Goal: Task Accomplishment & Management: Use online tool/utility

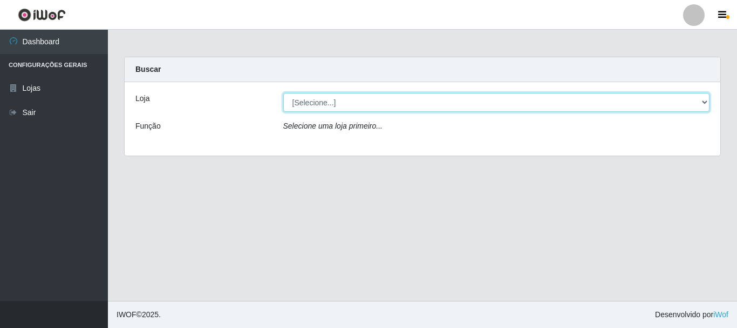
click at [306, 101] on select "[Selecione...] [GEOGRAPHIC_DATA] [GEOGRAPHIC_DATA]" at bounding box center [496, 102] width 427 height 19
select select "64"
click at [283, 93] on select "[Selecione...] [GEOGRAPHIC_DATA] [GEOGRAPHIC_DATA]" at bounding box center [496, 102] width 427 height 19
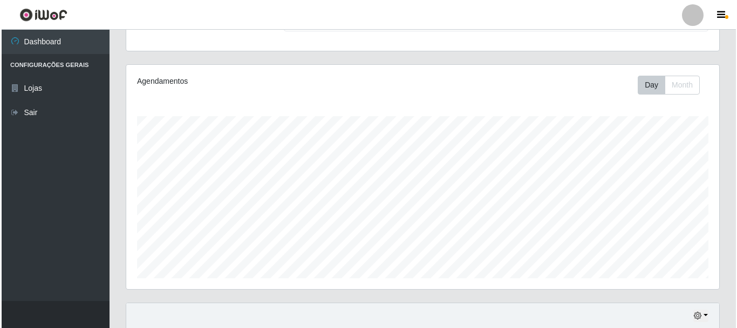
scroll to position [324, 0]
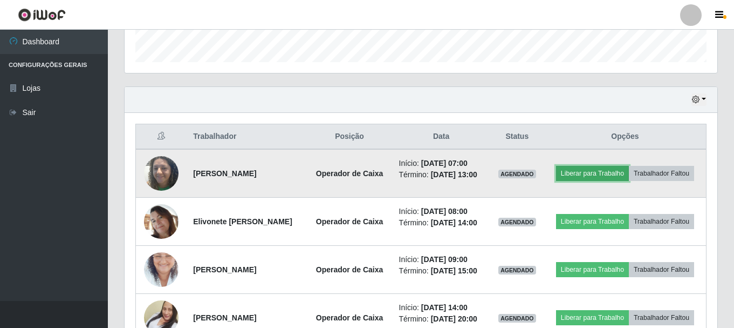
click at [605, 169] on button "Liberar para Trabalho" at bounding box center [592, 173] width 73 height 15
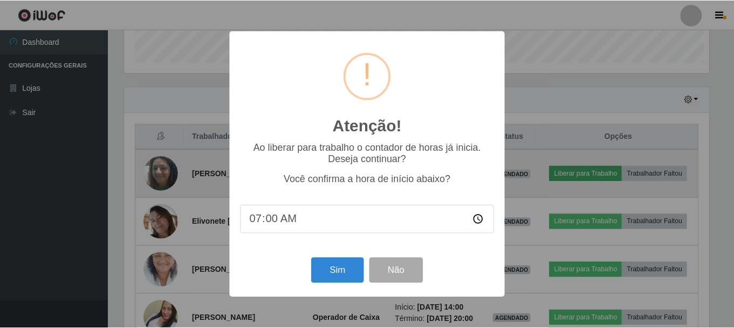
scroll to position [224, 588]
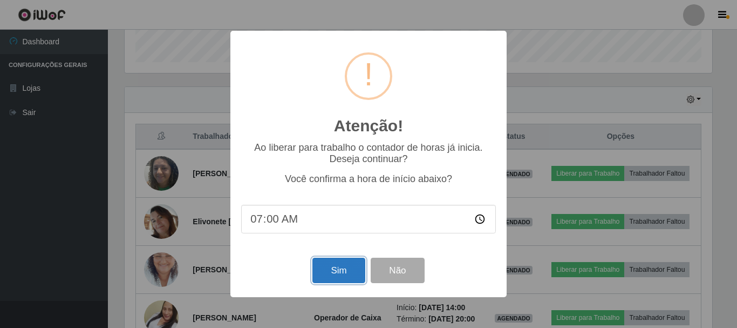
click at [339, 275] on button "Sim" at bounding box center [338, 269] width 52 height 25
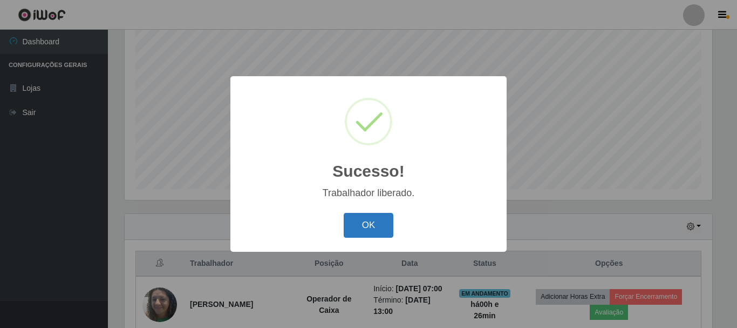
click at [356, 225] on button "OK" at bounding box center [369, 225] width 50 height 25
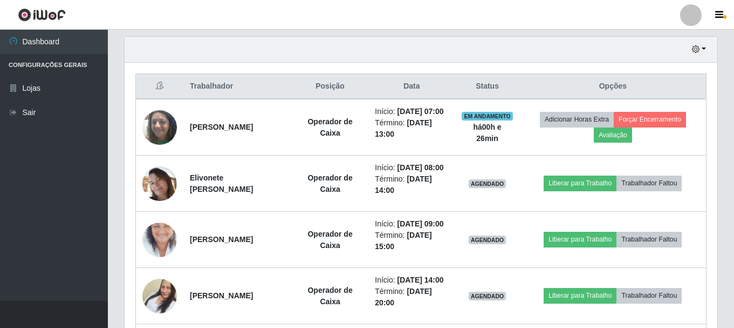
scroll to position [372, 0]
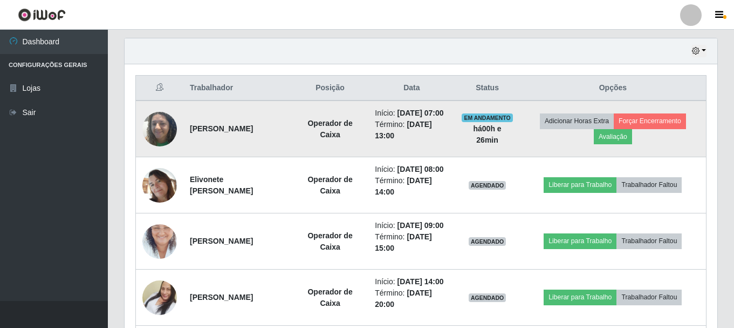
drag, startPoint x: 188, startPoint y: 135, endPoint x: 277, endPoint y: 138, distance: 89.1
click at [277, 138] on td "[PERSON_NAME]" at bounding box center [237, 128] width 108 height 57
copy strong "[PERSON_NAME]"
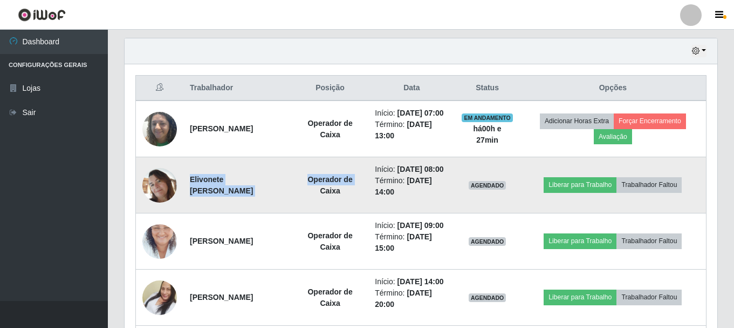
drag, startPoint x: 189, startPoint y: 202, endPoint x: 301, endPoint y: 202, distance: 111.7
click at [301, 202] on tr "[PERSON_NAME] Operador de Caixa Início: [DATE] 08:00 Término: [DATE] 14:00 AGEN…" at bounding box center [421, 185] width 571 height 56
click at [292, 208] on td "Elivonete [PERSON_NAME]" at bounding box center [237, 185] width 108 height 56
drag, startPoint x: 189, startPoint y: 204, endPoint x: 297, endPoint y: 203, distance: 107.9
click at [292, 203] on td "Elivonete [PERSON_NAME]" at bounding box center [237, 185] width 108 height 56
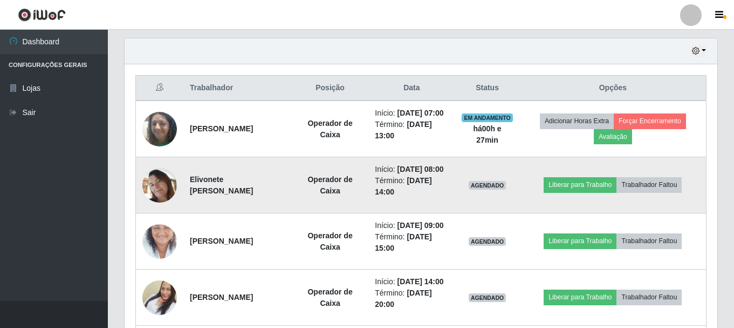
copy strong "Elivonete [PERSON_NAME]"
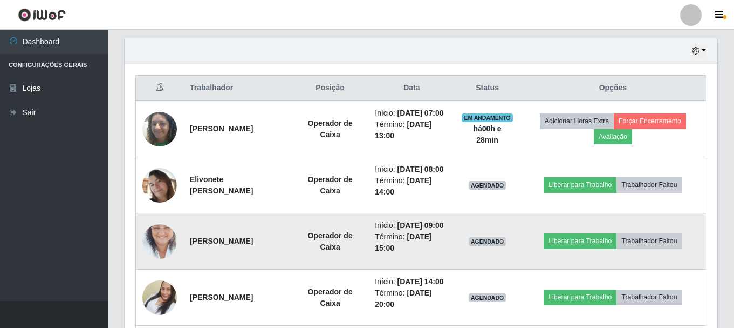
drag, startPoint x: 187, startPoint y: 263, endPoint x: 274, endPoint y: 278, distance: 87.7
click at [274, 269] on td "[PERSON_NAME]" at bounding box center [237, 241] width 108 height 56
copy strong "[PERSON_NAME]"
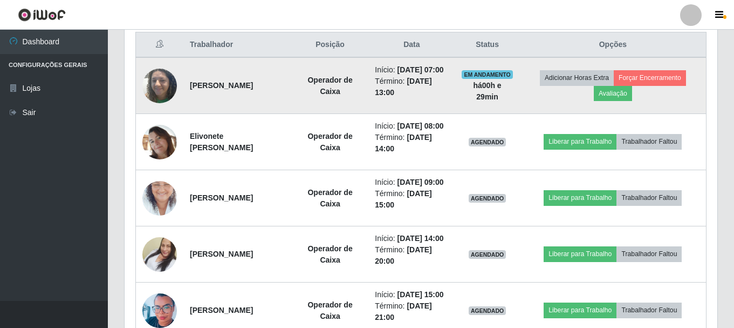
scroll to position [480, 0]
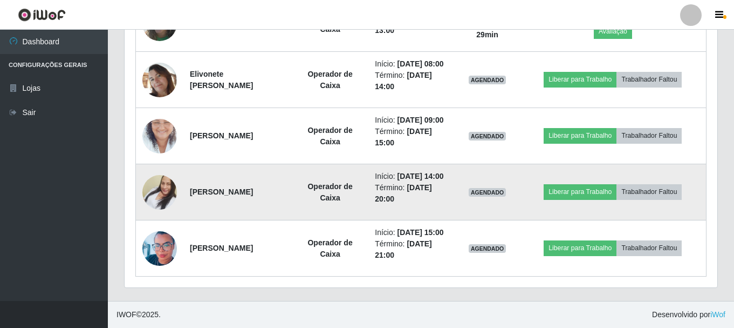
drag, startPoint x: 189, startPoint y: 229, endPoint x: 279, endPoint y: 231, distance: 89.6
click at [279, 220] on td "[PERSON_NAME]" at bounding box center [237, 192] width 108 height 56
copy strong "[PERSON_NAME]"
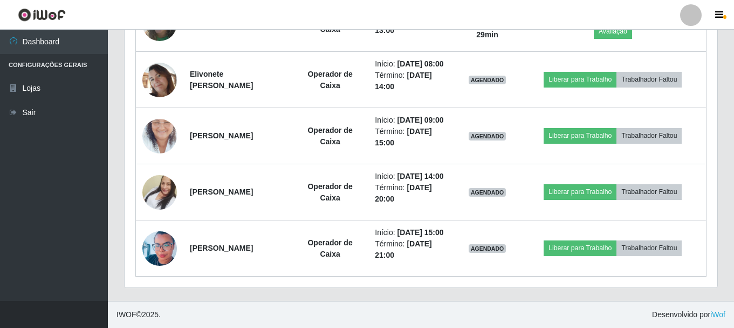
scroll to position [534, 0]
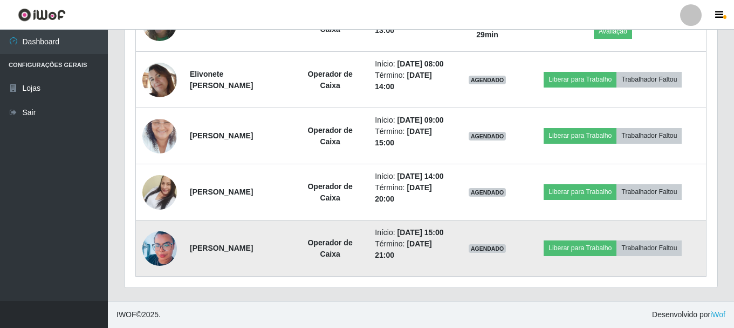
drag, startPoint x: 189, startPoint y: 236, endPoint x: 287, endPoint y: 255, distance: 99.5
click at [287, 255] on td "[PERSON_NAME]" at bounding box center [237, 248] width 108 height 56
copy strong "[PERSON_NAME]"
